Goal: Task Accomplishment & Management: Use online tool/utility

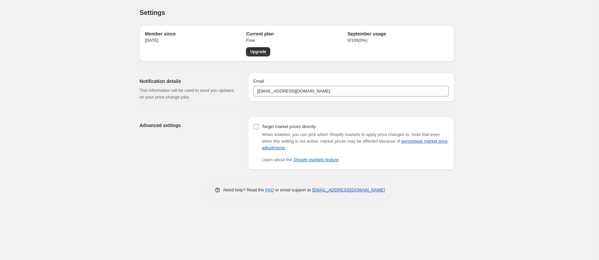
click at [258, 129] on input "Target market prices directly" at bounding box center [256, 126] width 5 height 5
checkbox input "false"
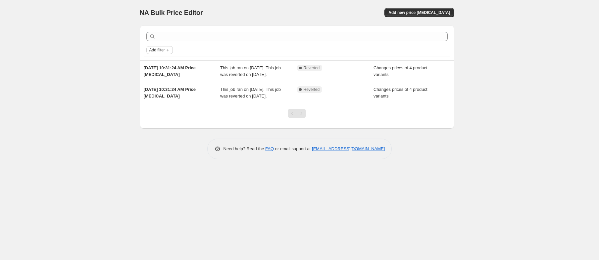
click at [165, 52] on span "Add filter" at bounding box center [157, 49] width 16 height 5
click at [162, 63] on span "Job status" at bounding box center [160, 63] width 20 height 5
click at [230, 52] on div "Job status Add filter" at bounding box center [296, 50] width 301 height 8
click at [418, 9] on button "Add new price [MEDICAL_DATA]" at bounding box center [419, 12] width 70 height 9
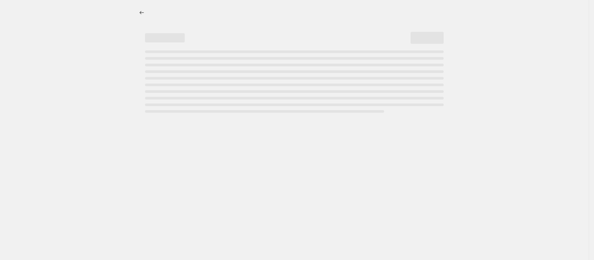
select select "percentage"
